Goal: Leave review/rating: Leave review/rating

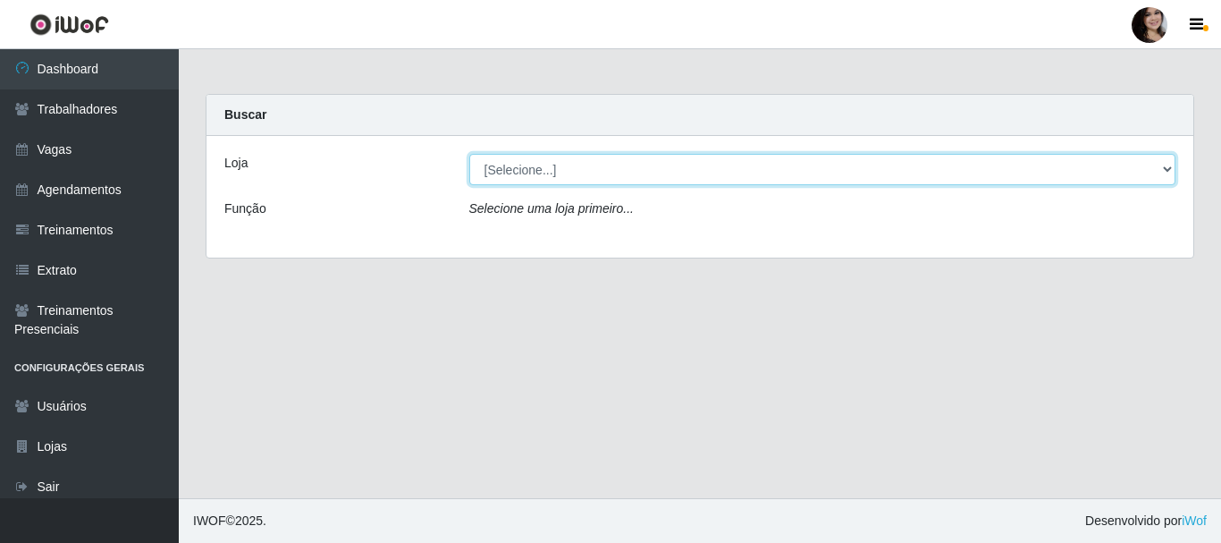
drag, startPoint x: 1166, startPoint y: 169, endPoint x: 966, endPoint y: 176, distance: 199.5
click at [1166, 169] on select "[Selecione...] SuperFácil Atacado - [PERSON_NAME]" at bounding box center [822, 169] width 707 height 31
select select "399"
click at [469, 154] on select "[Selecione...] SuperFácil Atacado - [PERSON_NAME]" at bounding box center [822, 169] width 707 height 31
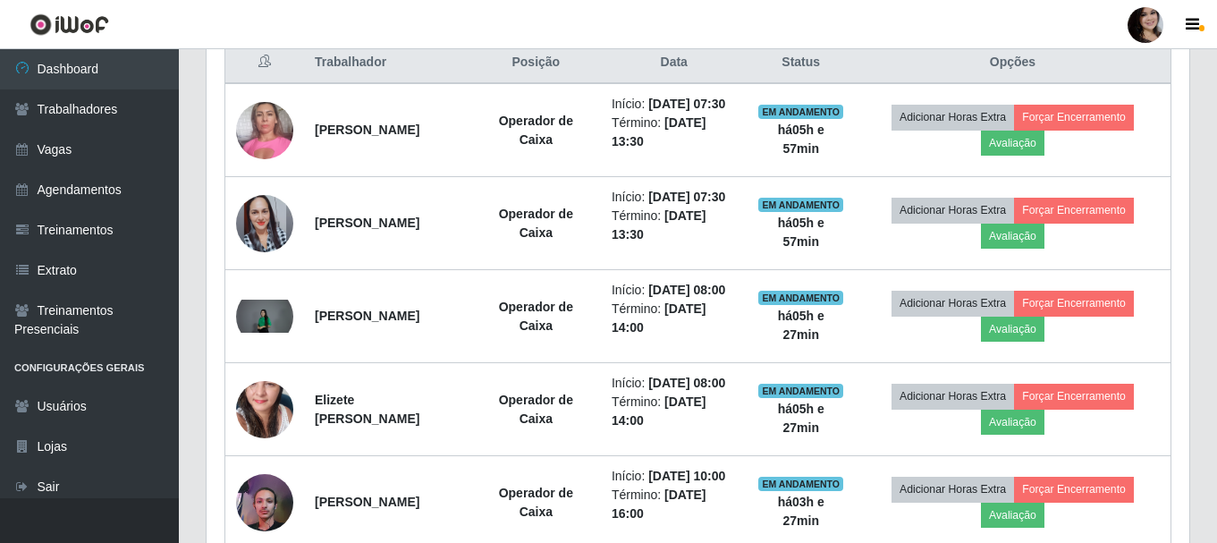
scroll to position [715, 0]
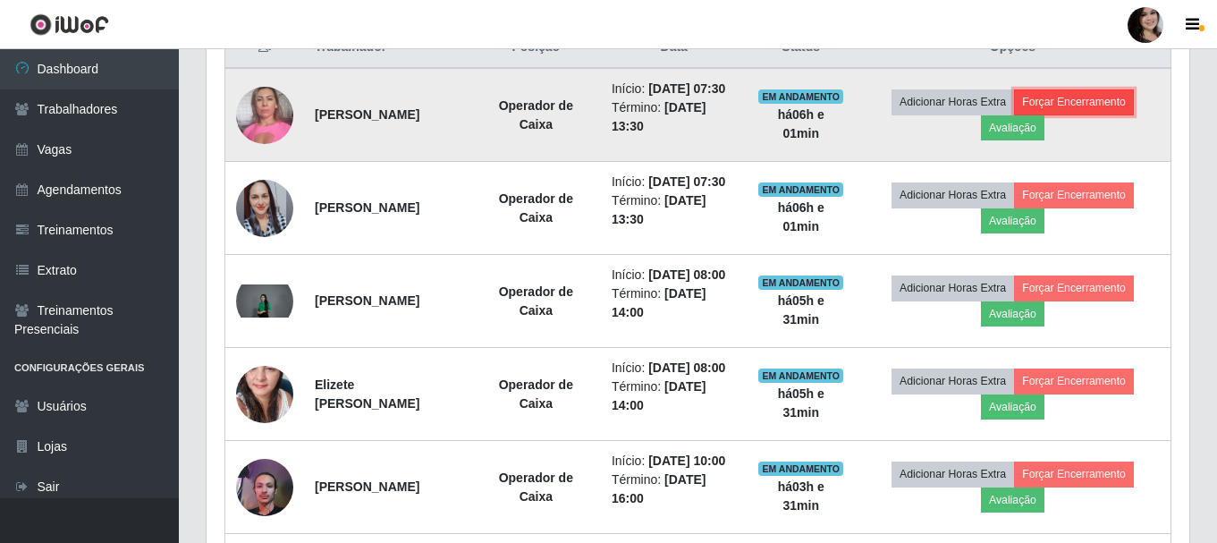
click at [1091, 110] on button "Forçar Encerramento" at bounding box center [1074, 101] width 120 height 25
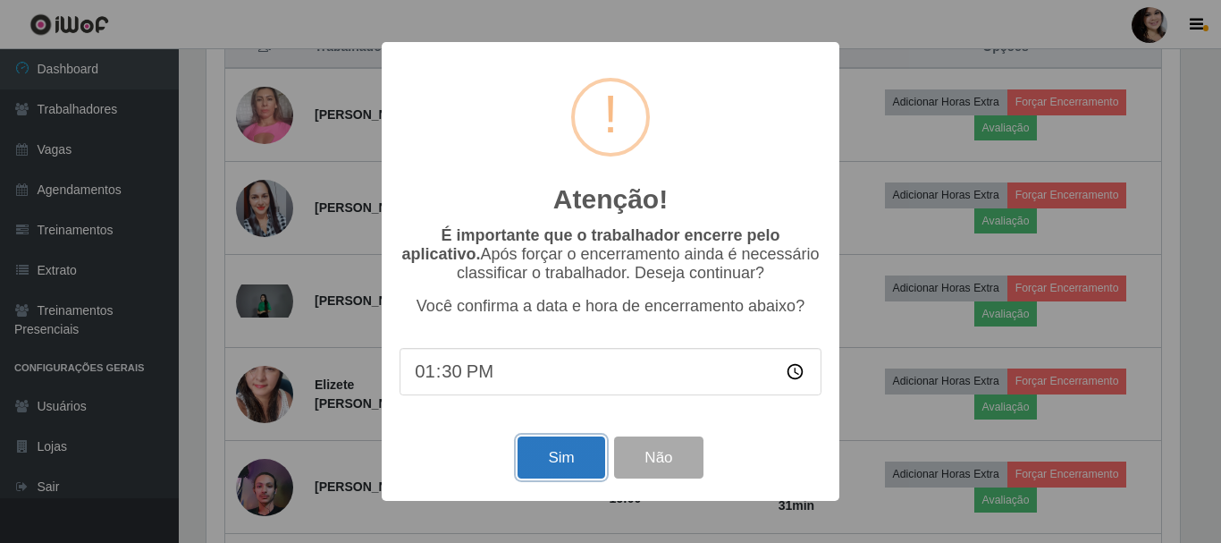
click at [575, 474] on button "Sim" at bounding box center [561, 457] width 87 height 42
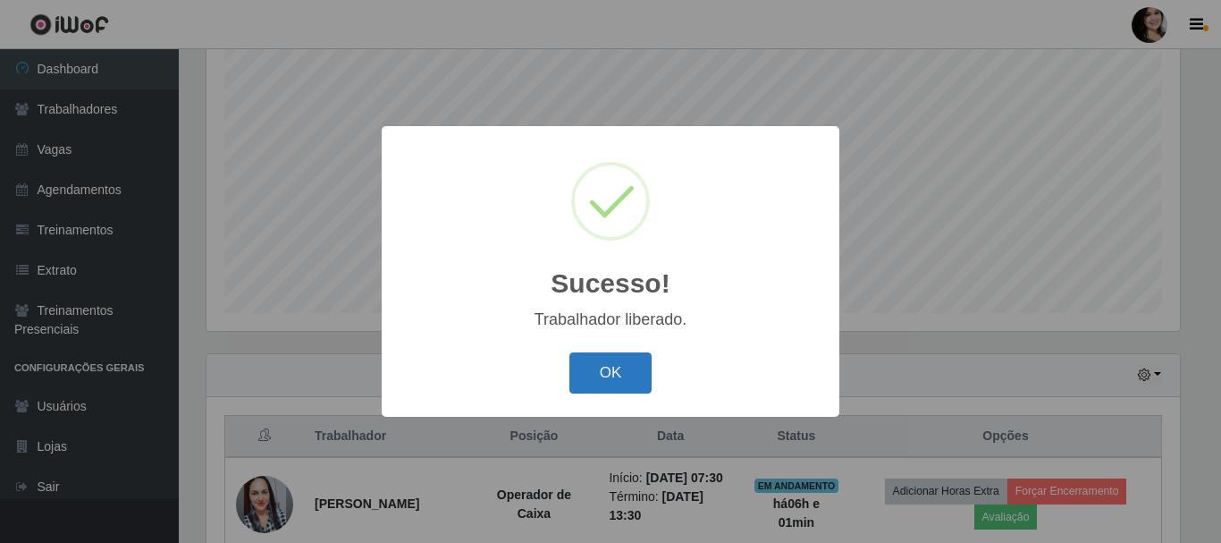
click at [620, 389] on button "OK" at bounding box center [611, 373] width 83 height 42
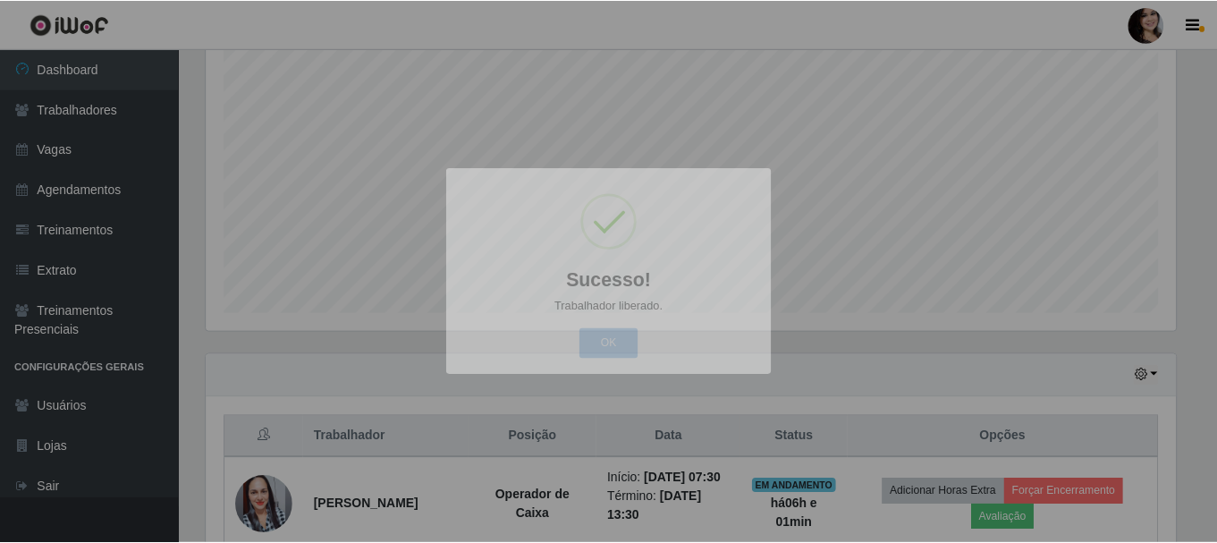
scroll to position [371, 983]
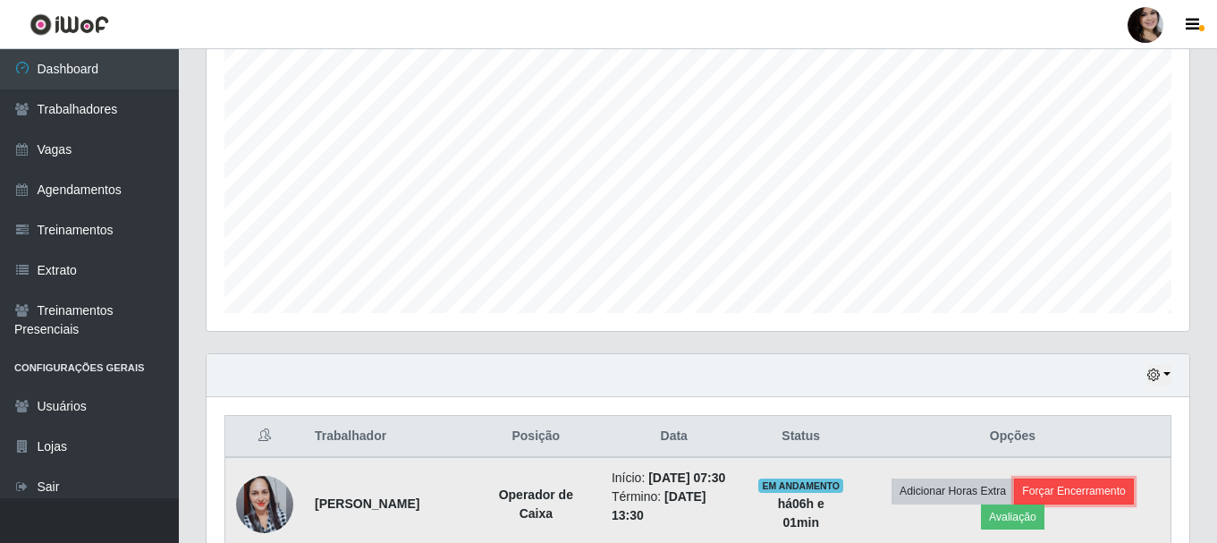
click at [1108, 496] on button "Forçar Encerramento" at bounding box center [1074, 490] width 120 height 25
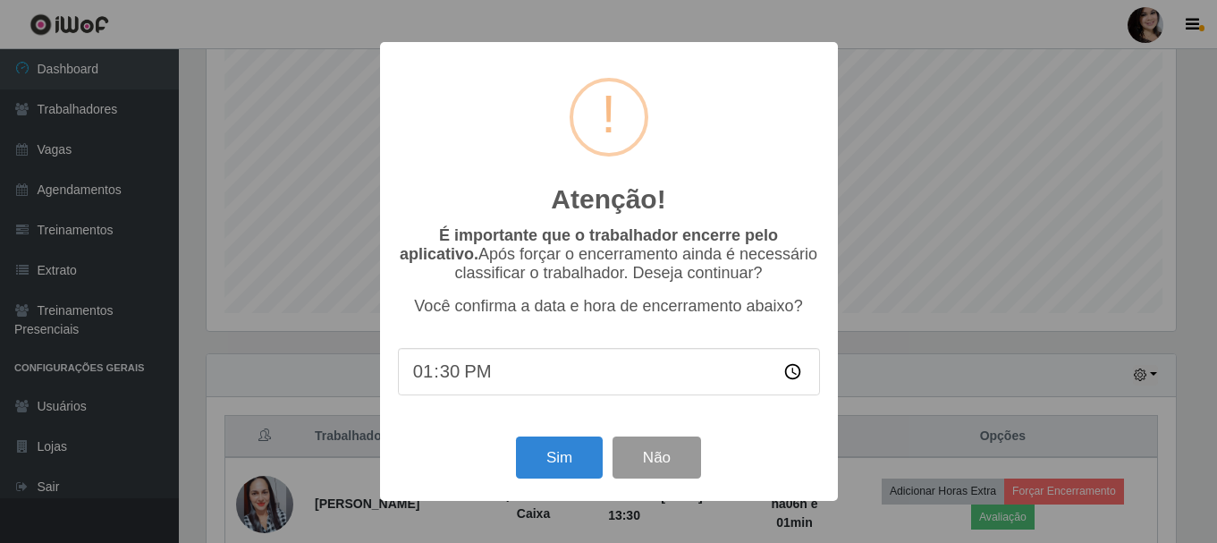
scroll to position [371, 974]
click at [553, 457] on button "Sim" at bounding box center [561, 457] width 87 height 42
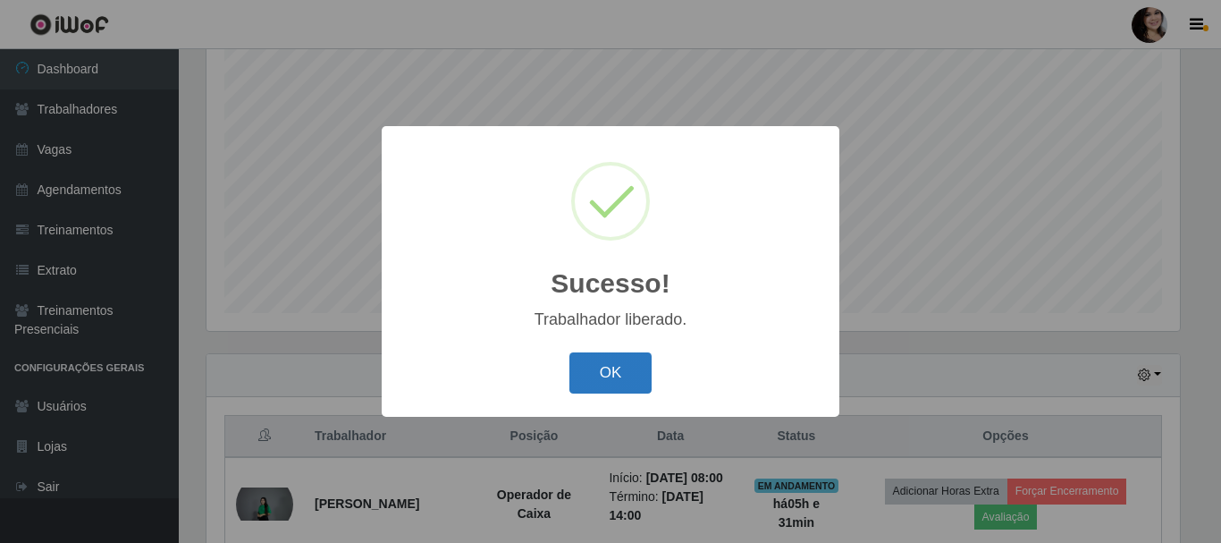
click at [644, 362] on button "OK" at bounding box center [611, 373] width 83 height 42
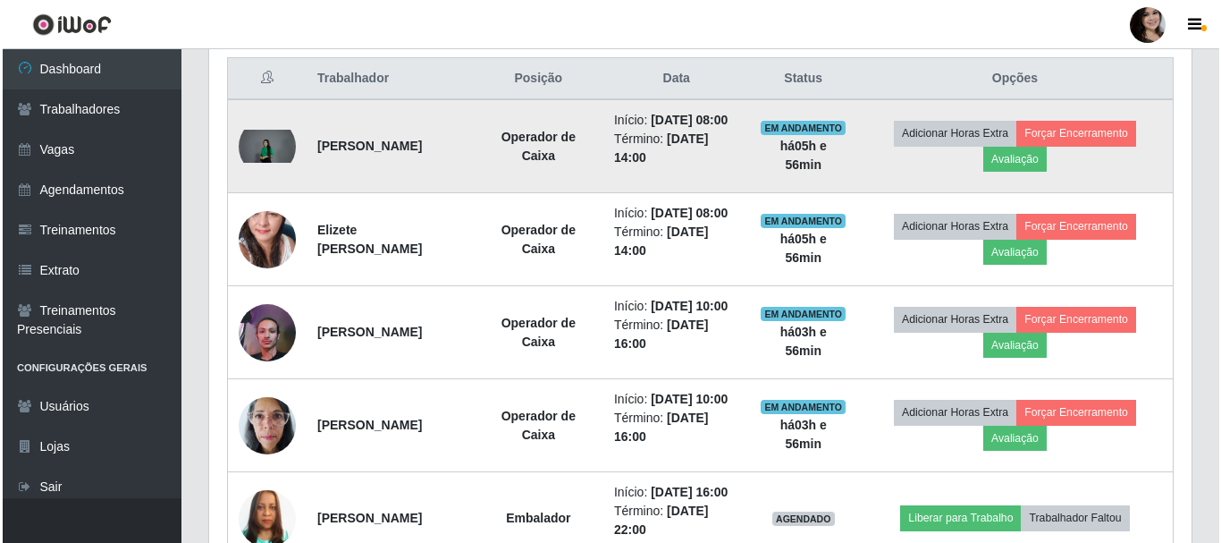
scroll to position [773, 0]
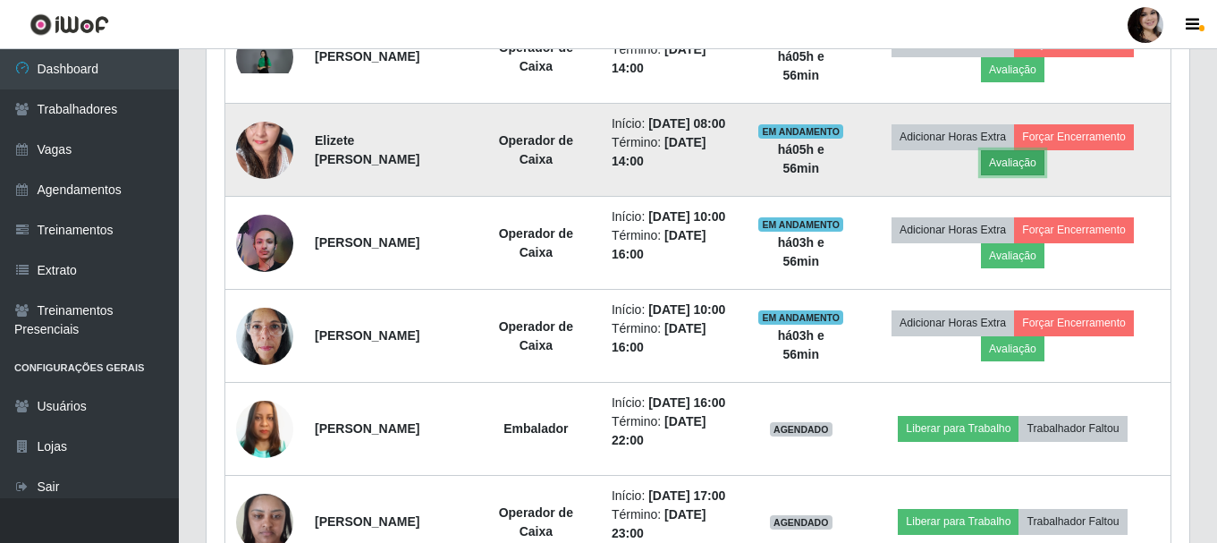
click at [1022, 175] on button "Avaliação" at bounding box center [1012, 162] width 63 height 25
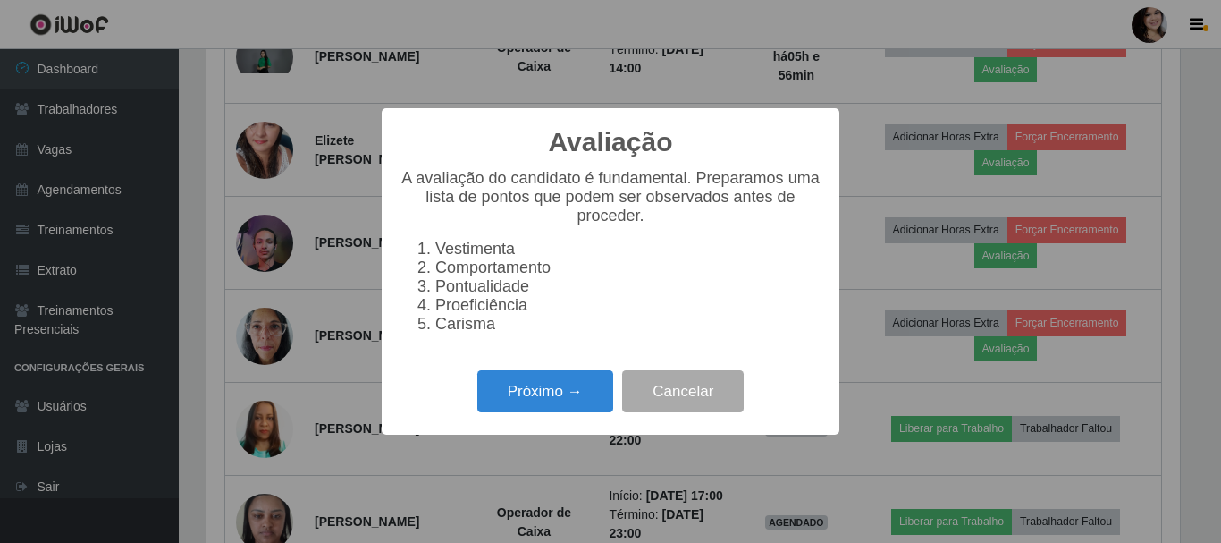
scroll to position [371, 974]
click at [547, 408] on button "Próximo →" at bounding box center [545, 391] width 136 height 42
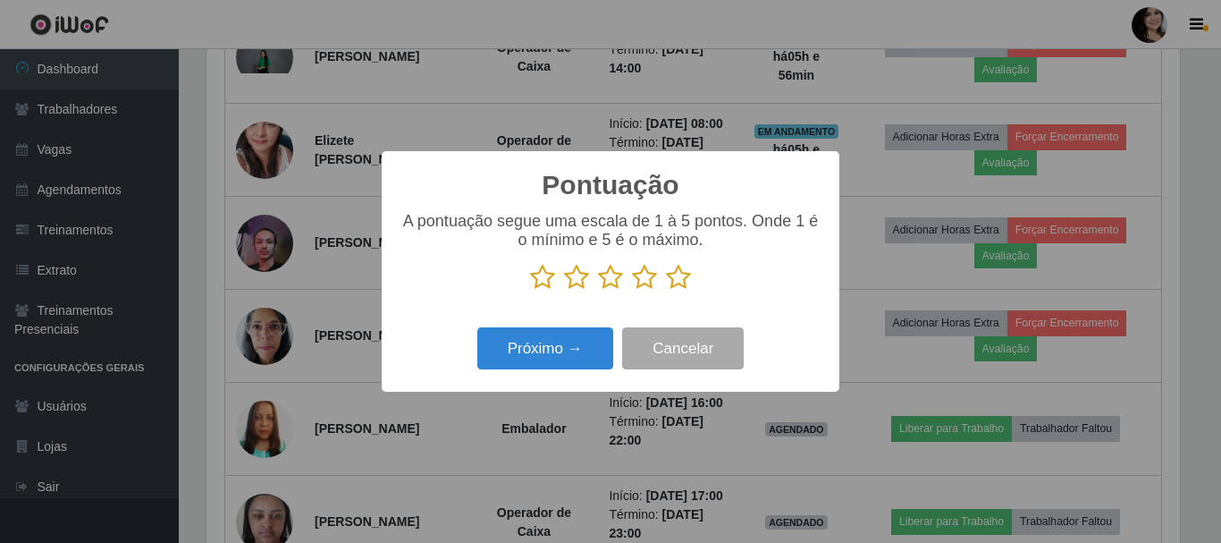
scroll to position [893708, 893106]
click at [679, 278] on icon at bounding box center [678, 277] width 25 height 27
click at [666, 291] on input "radio" at bounding box center [666, 291] width 0 height 0
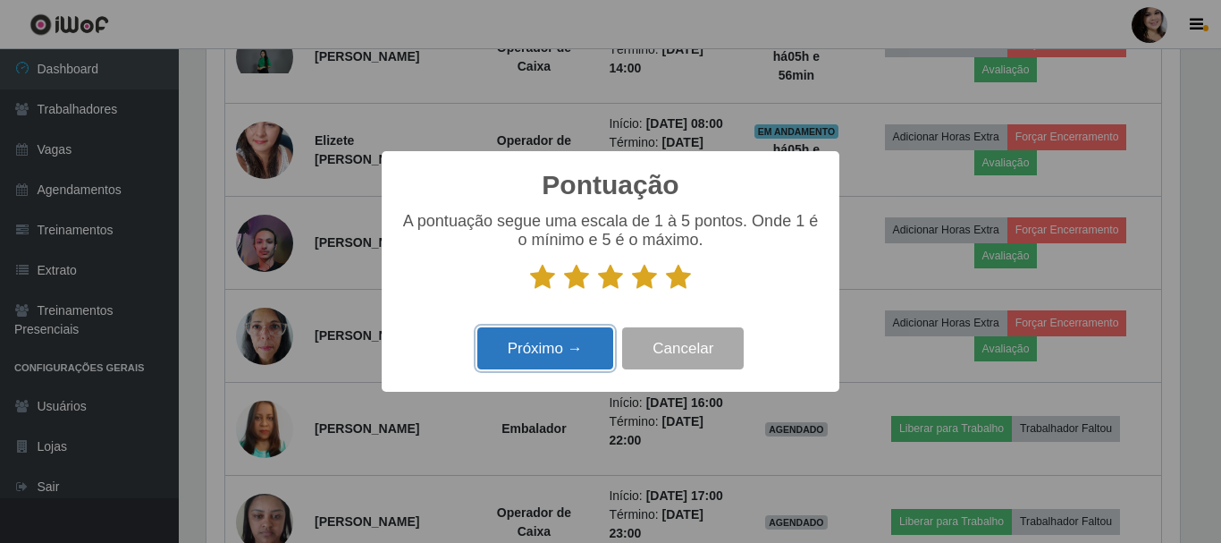
click at [591, 337] on button "Próximo →" at bounding box center [545, 348] width 136 height 42
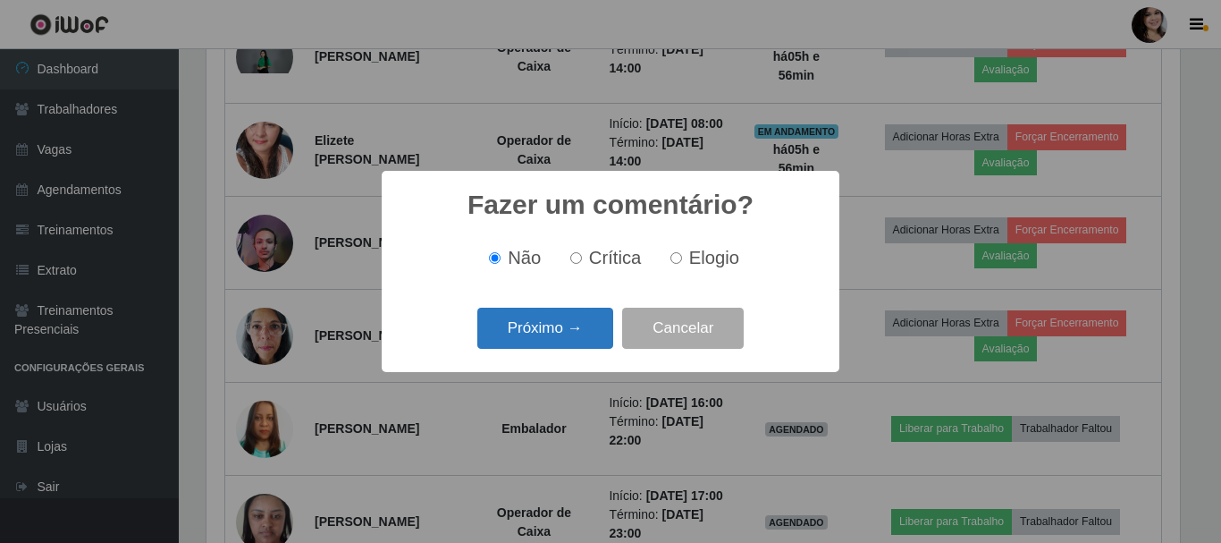
click at [582, 320] on button "Próximo →" at bounding box center [545, 329] width 136 height 42
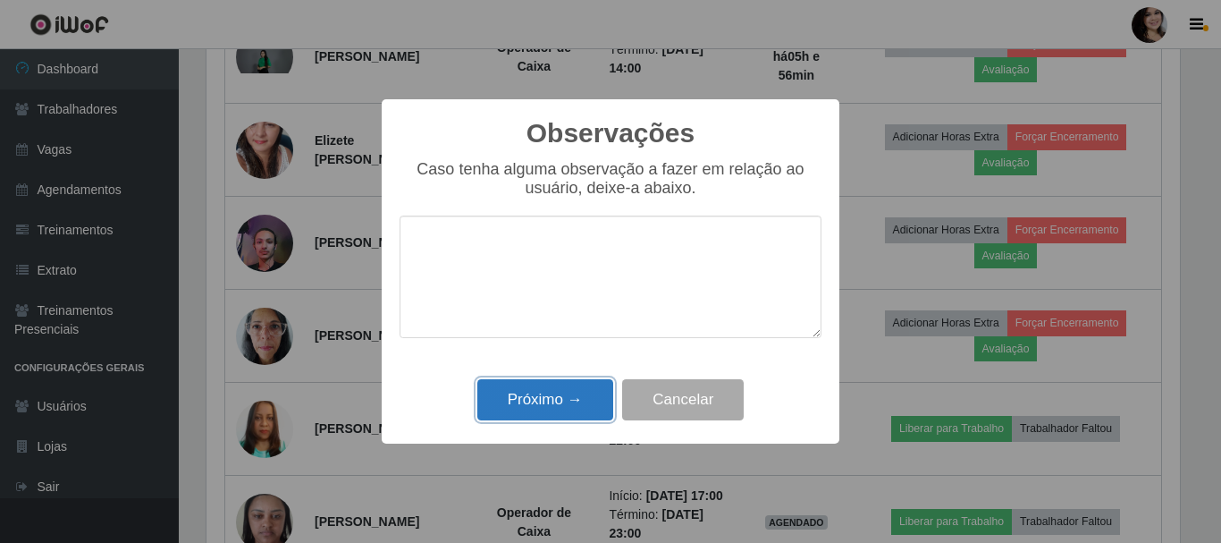
click at [576, 385] on button "Próximo →" at bounding box center [545, 400] width 136 height 42
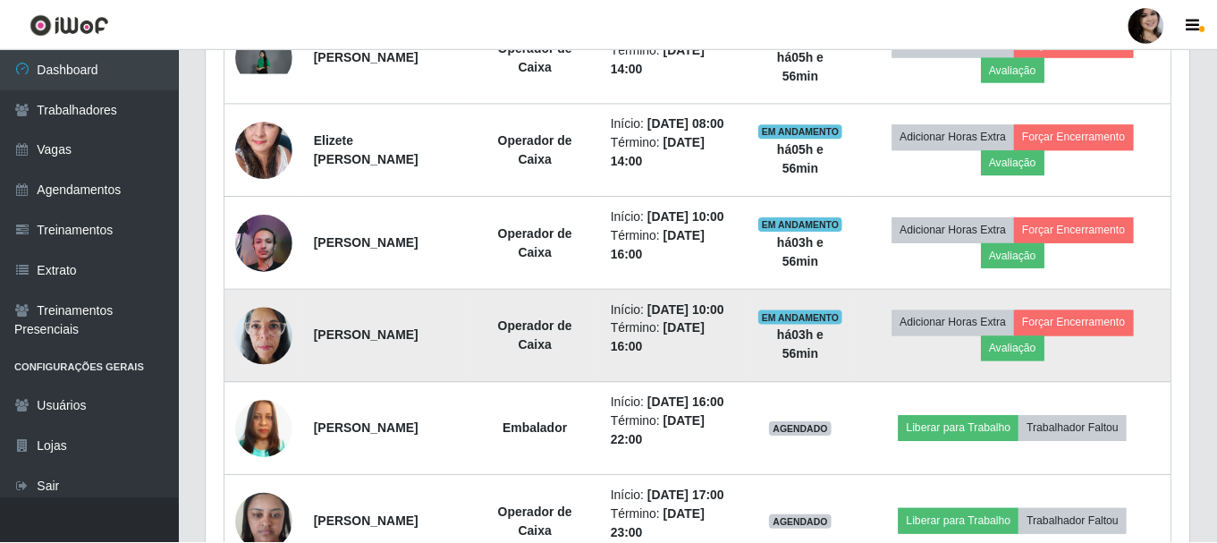
scroll to position [371, 983]
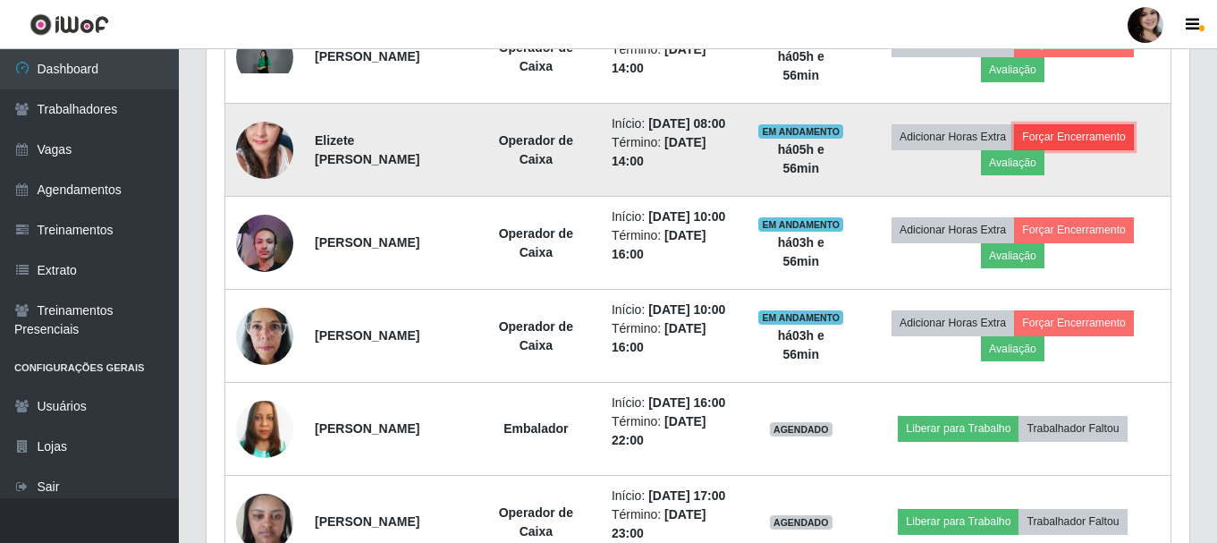
click at [1118, 149] on button "Forçar Encerramento" at bounding box center [1074, 136] width 120 height 25
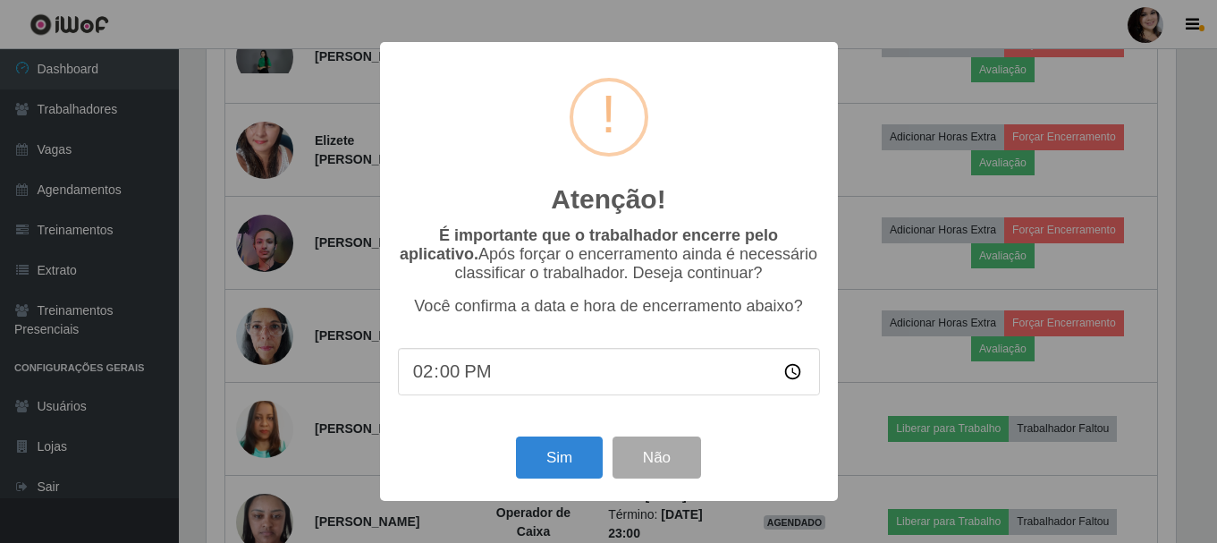
scroll to position [371, 974]
click at [586, 468] on button "Sim" at bounding box center [561, 457] width 87 height 42
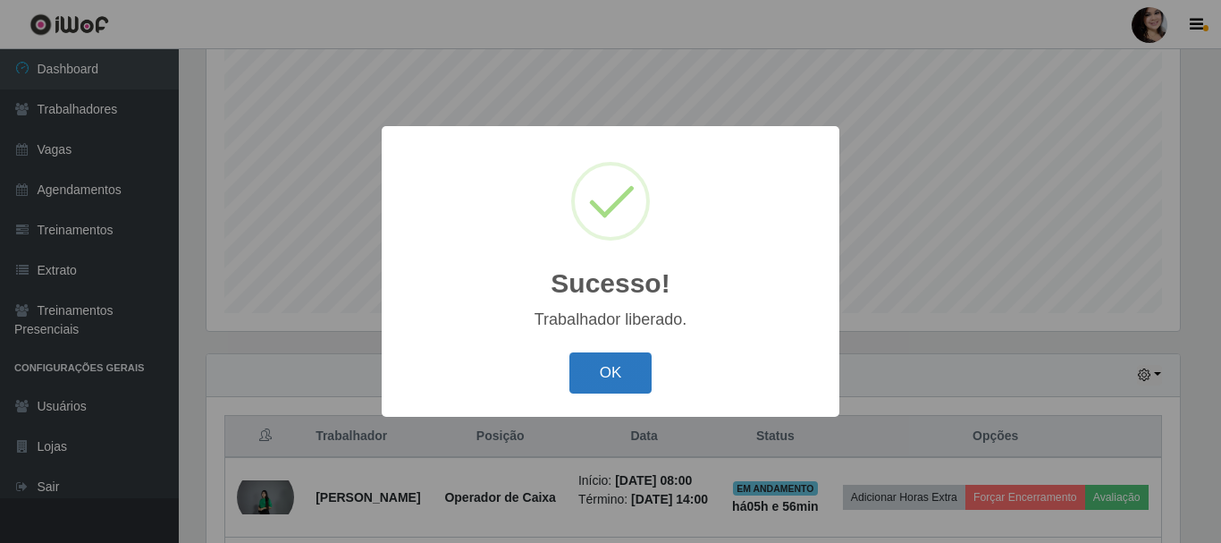
click at [630, 387] on button "OK" at bounding box center [611, 373] width 83 height 42
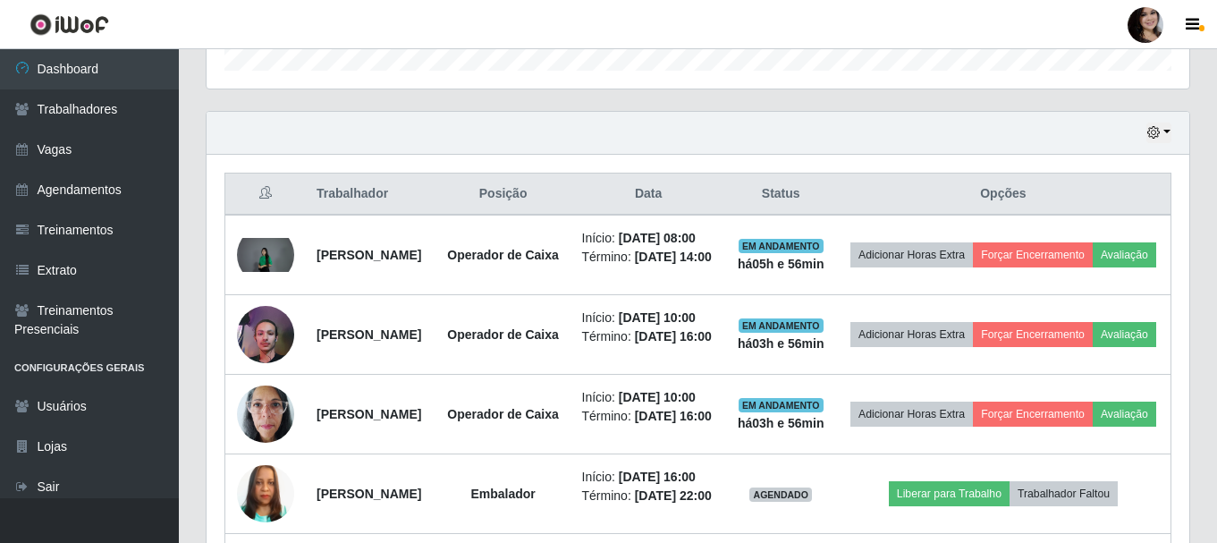
scroll to position [595, 0]
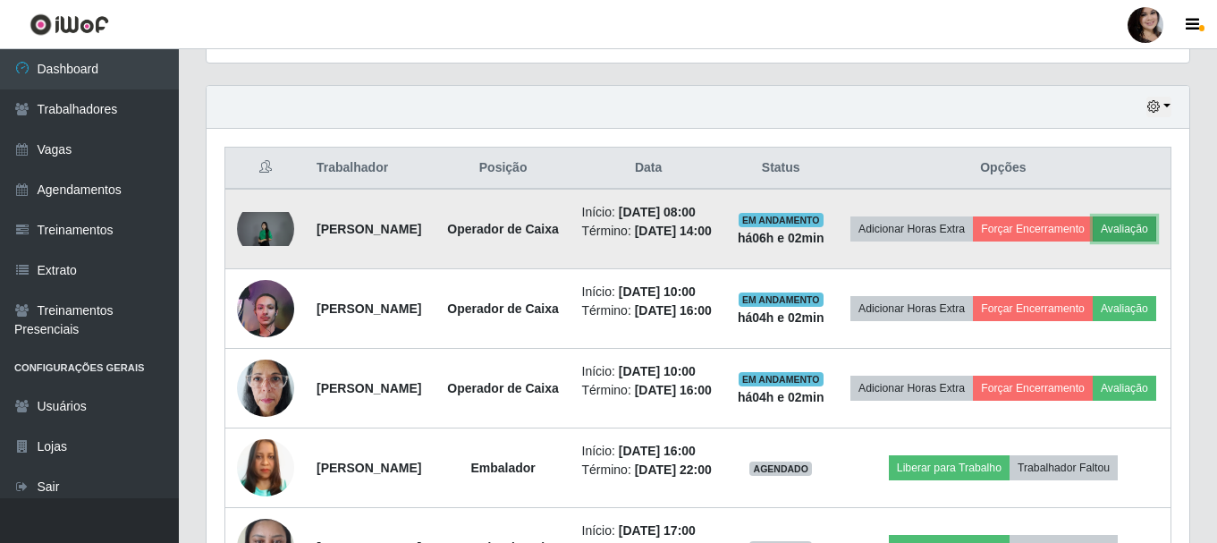
click at [1093, 241] on button "Avaliação" at bounding box center [1124, 228] width 63 height 25
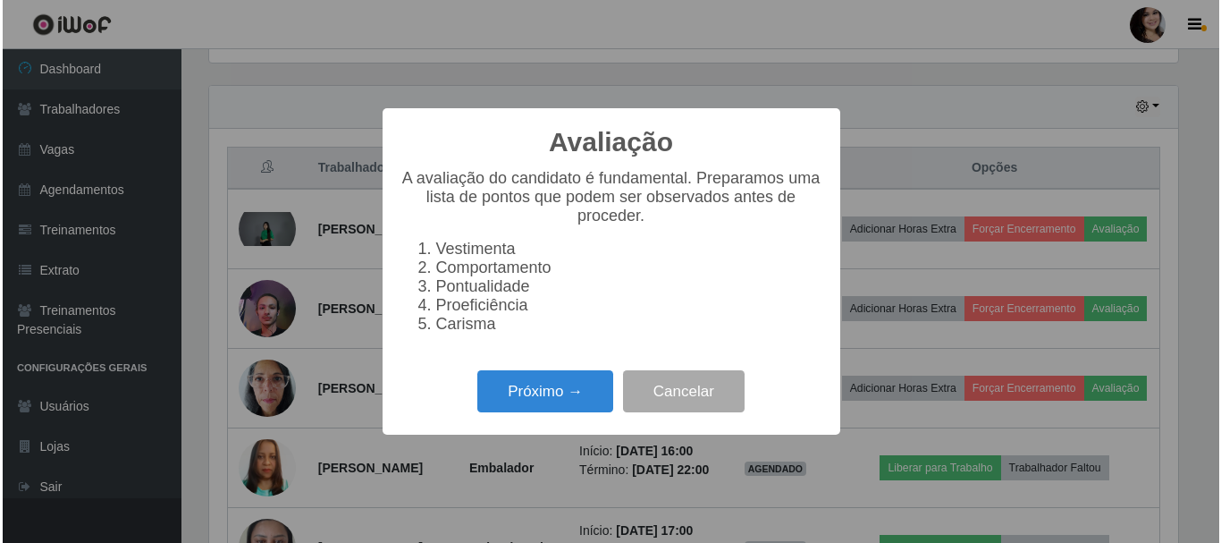
scroll to position [371, 974]
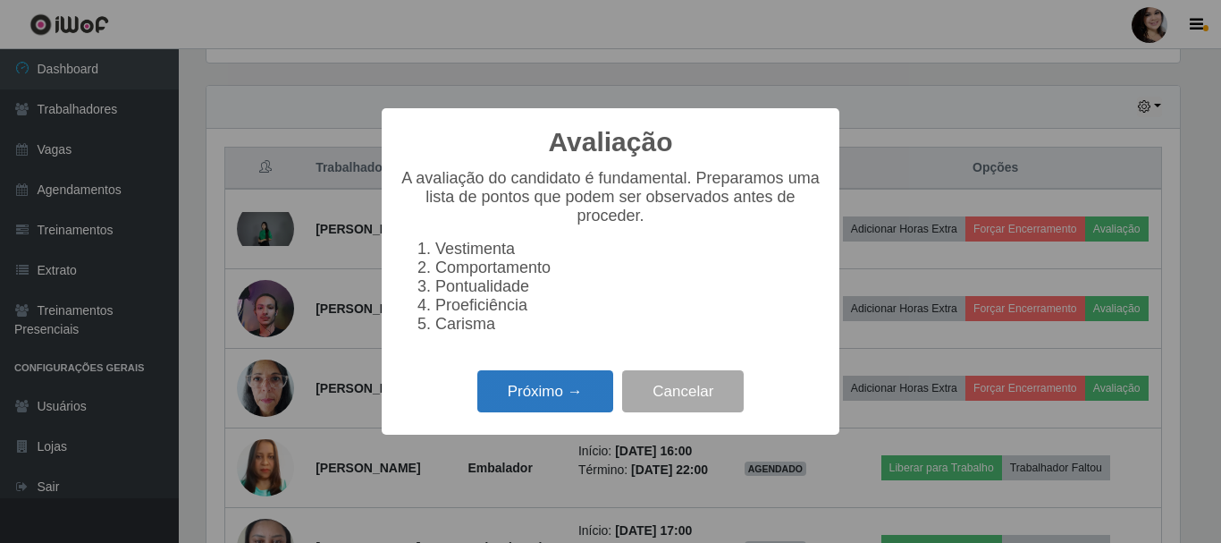
click at [523, 412] on button "Próximo →" at bounding box center [545, 391] width 136 height 42
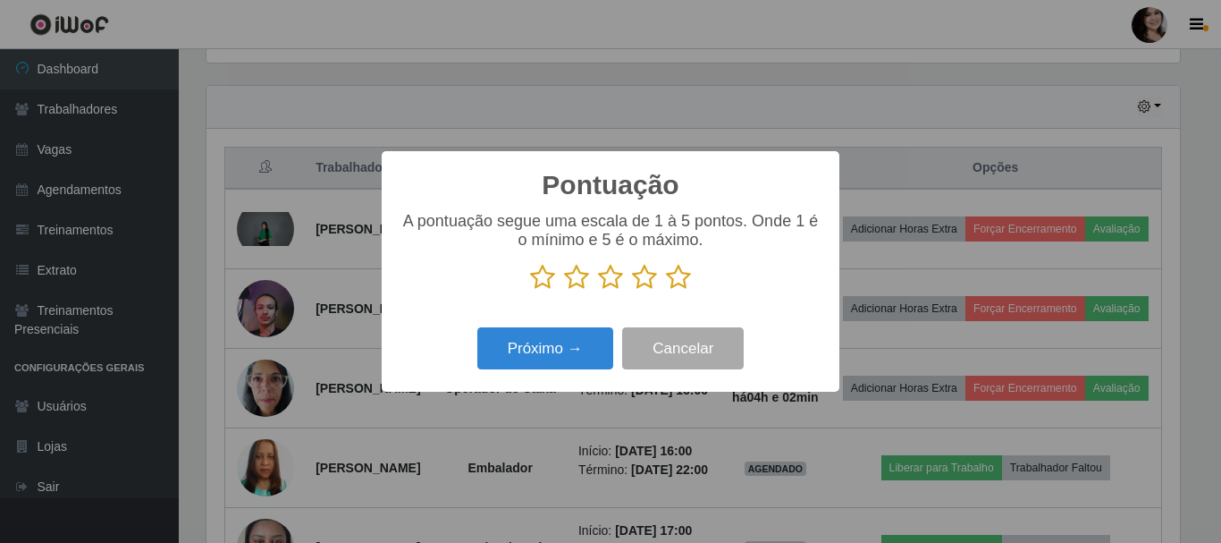
scroll to position [893708, 893106]
click at [681, 283] on icon at bounding box center [678, 277] width 25 height 27
click at [666, 291] on input "radio" at bounding box center [666, 291] width 0 height 0
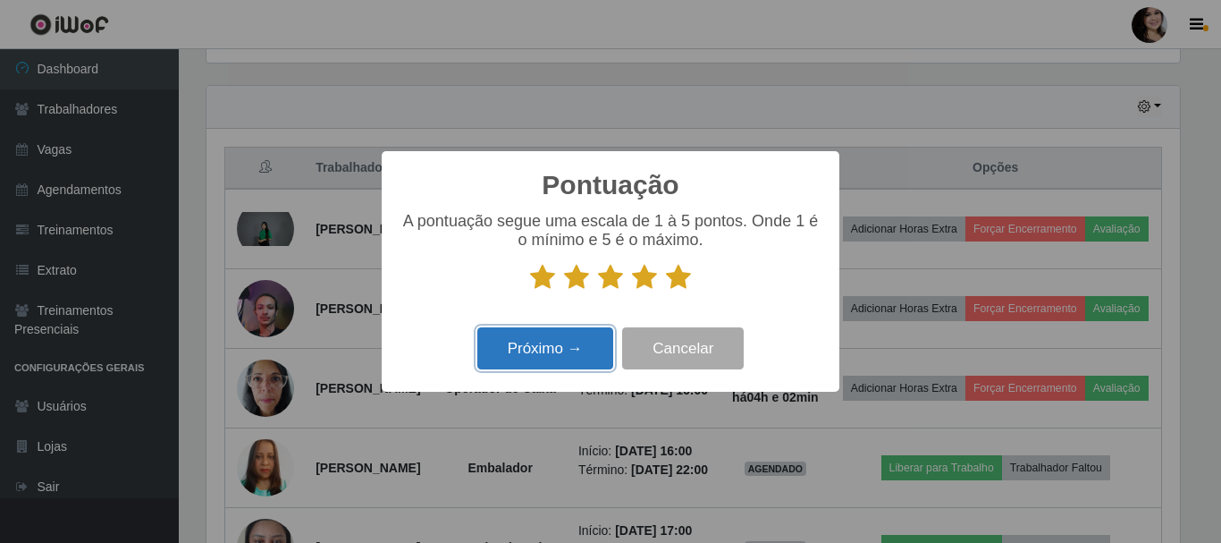
click at [543, 348] on button "Próximo →" at bounding box center [545, 348] width 136 height 42
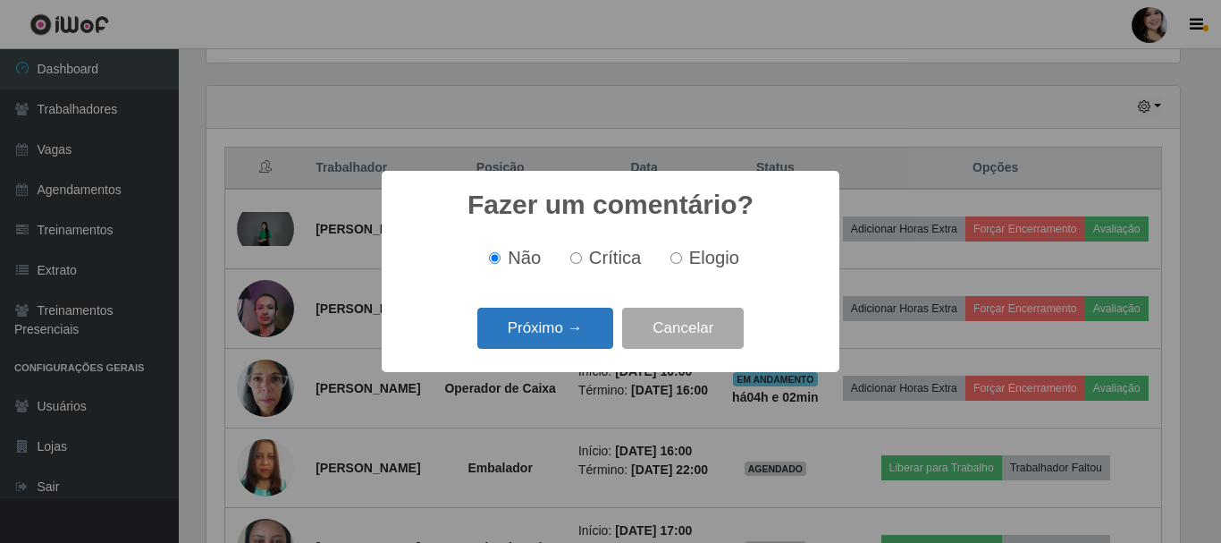
click at [608, 319] on button "Próximo →" at bounding box center [545, 329] width 136 height 42
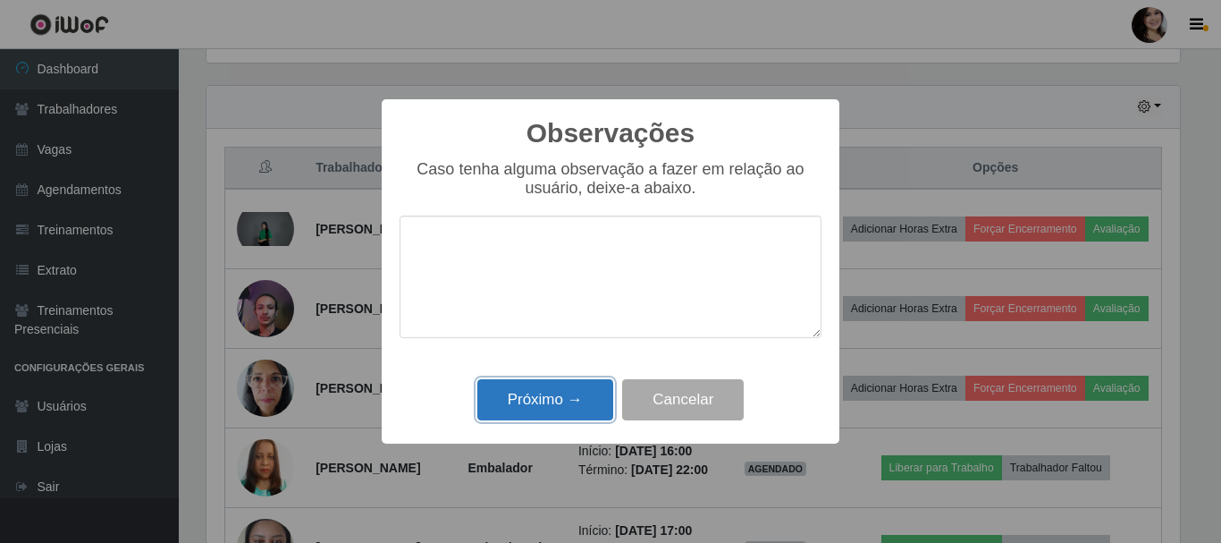
click at [587, 405] on button "Próximo →" at bounding box center [545, 400] width 136 height 42
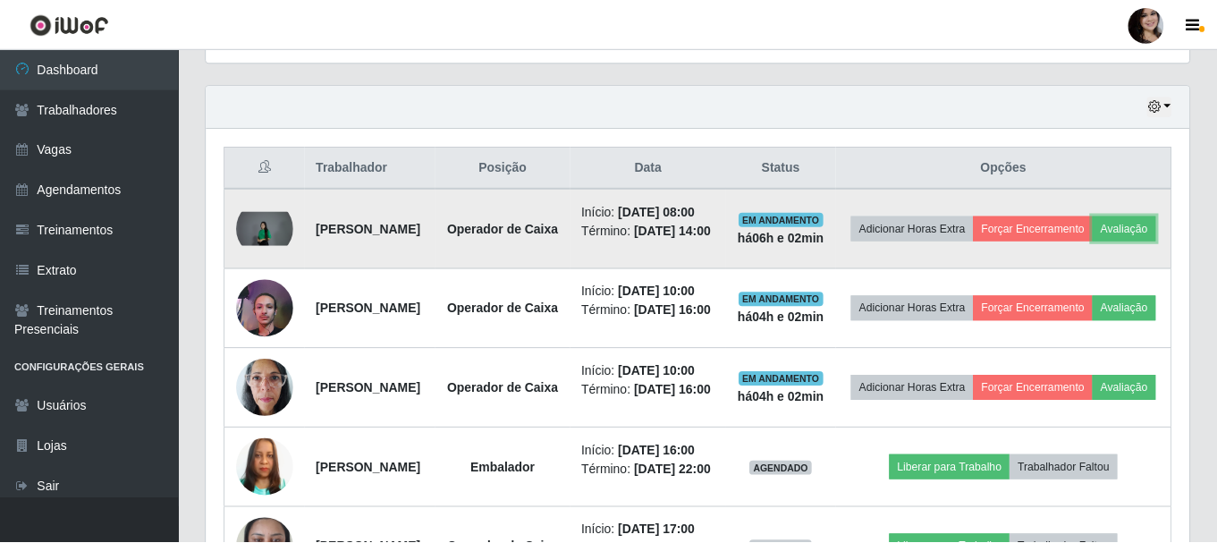
scroll to position [371, 983]
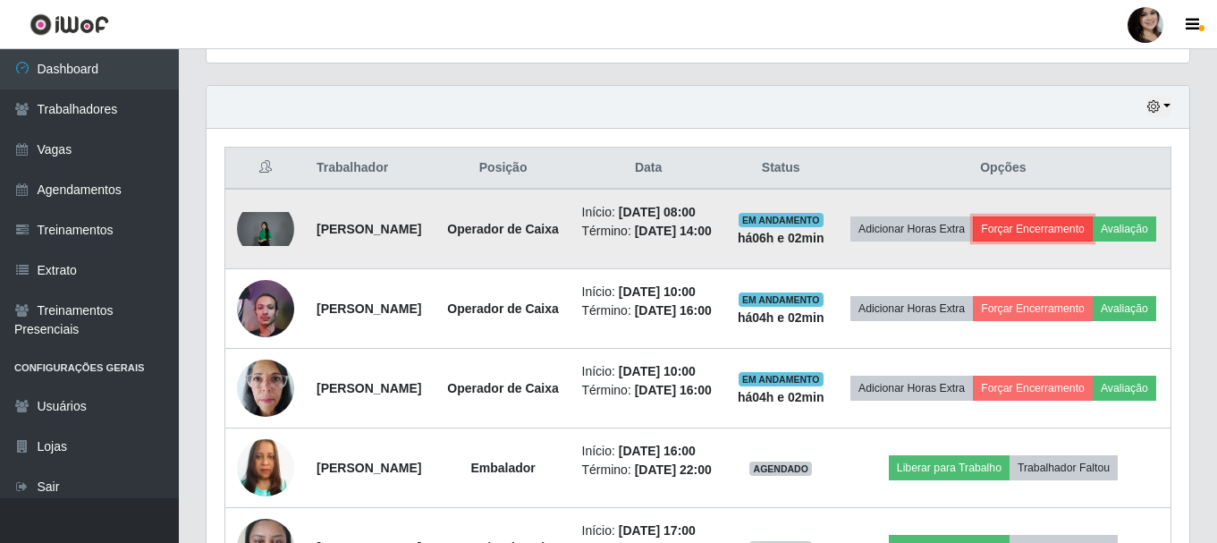
click at [1093, 231] on button "Forçar Encerramento" at bounding box center [1033, 228] width 120 height 25
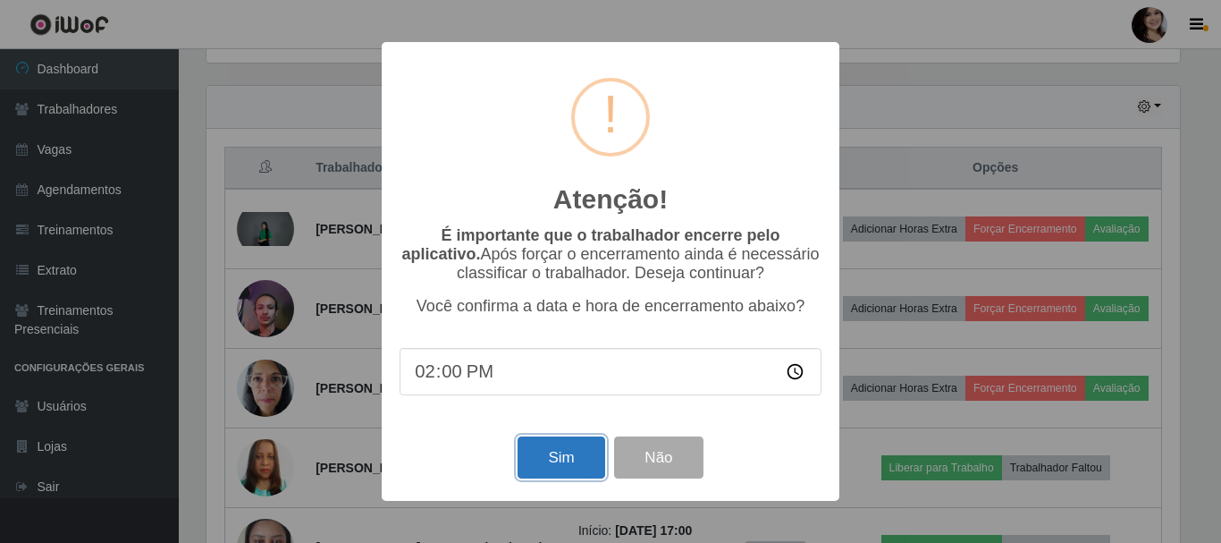
click at [547, 460] on button "Sim" at bounding box center [561, 457] width 87 height 42
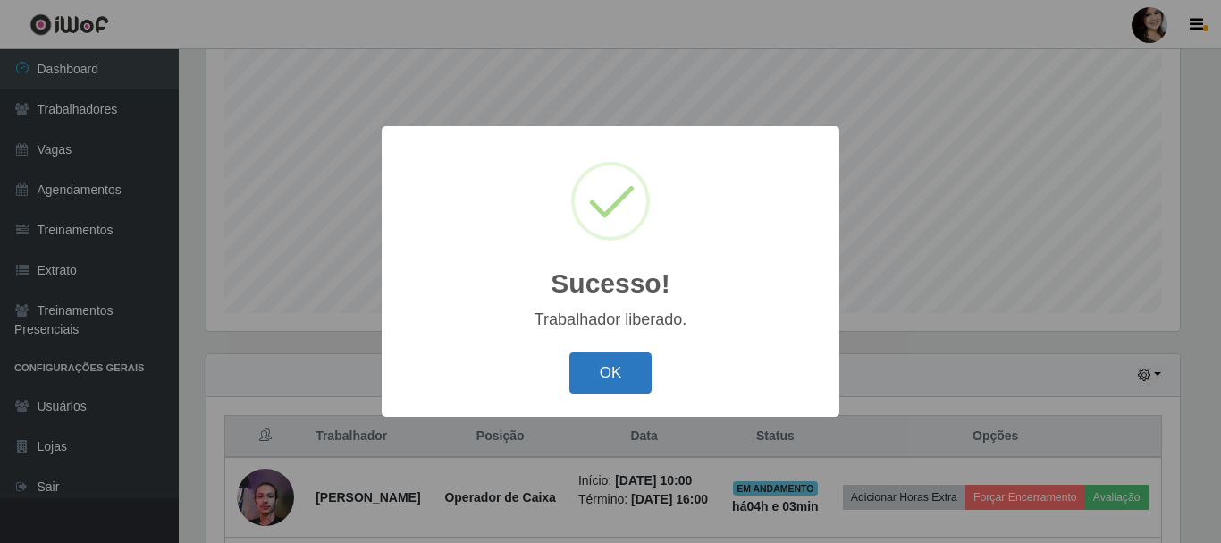
click at [600, 376] on button "OK" at bounding box center [611, 373] width 83 height 42
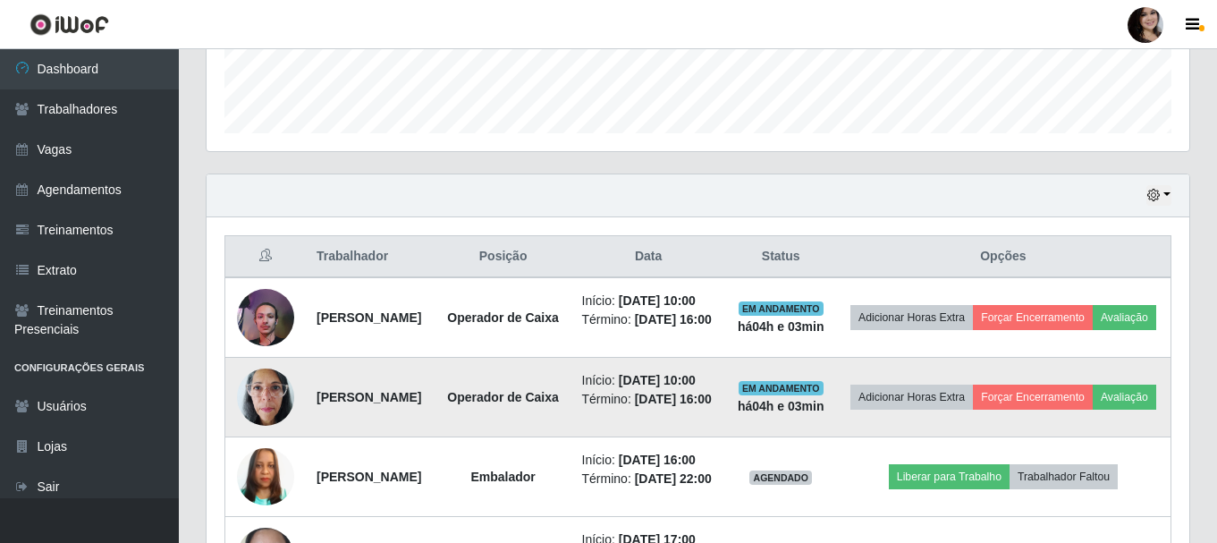
scroll to position [416, 0]
